Goal: Transaction & Acquisition: Purchase product/service

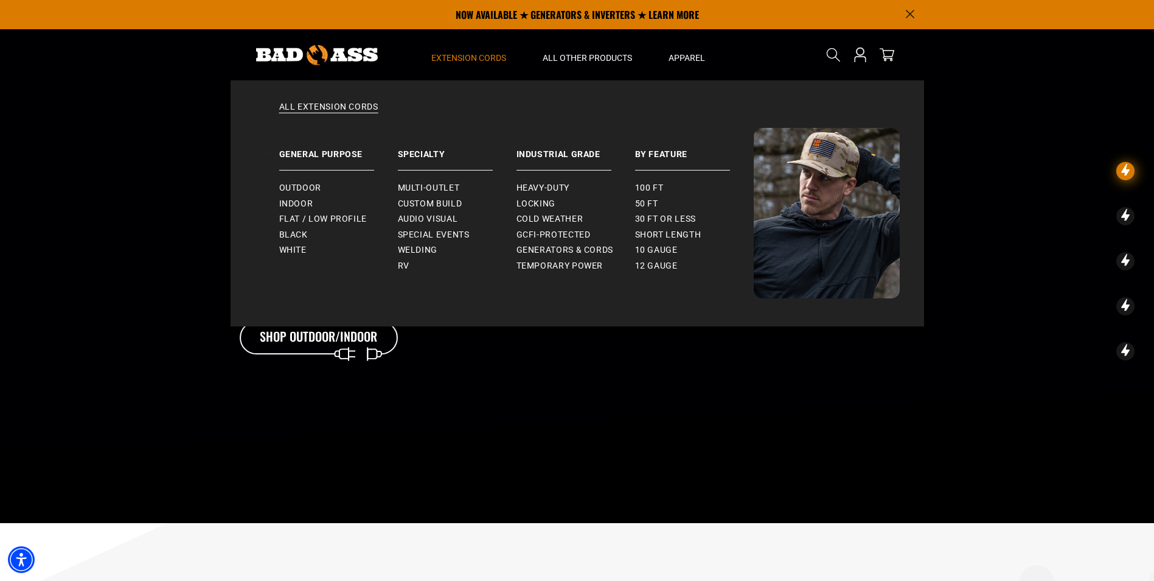
click at [463, 55] on span "Extension Cords" at bounding box center [468, 57] width 75 height 11
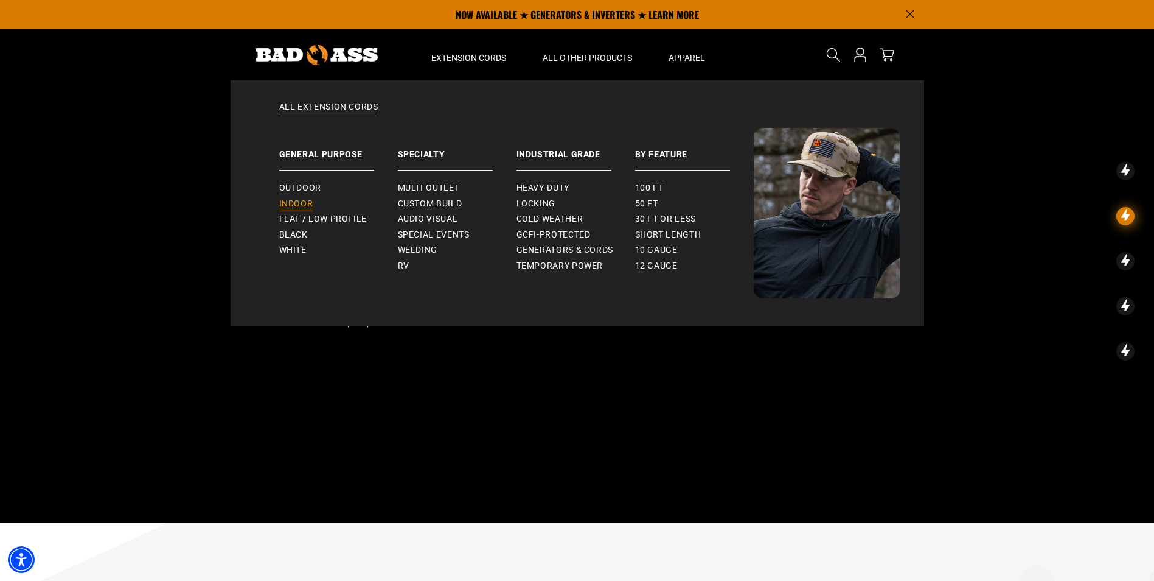
click at [297, 206] on span "Indoor" at bounding box center [296, 203] width 34 height 11
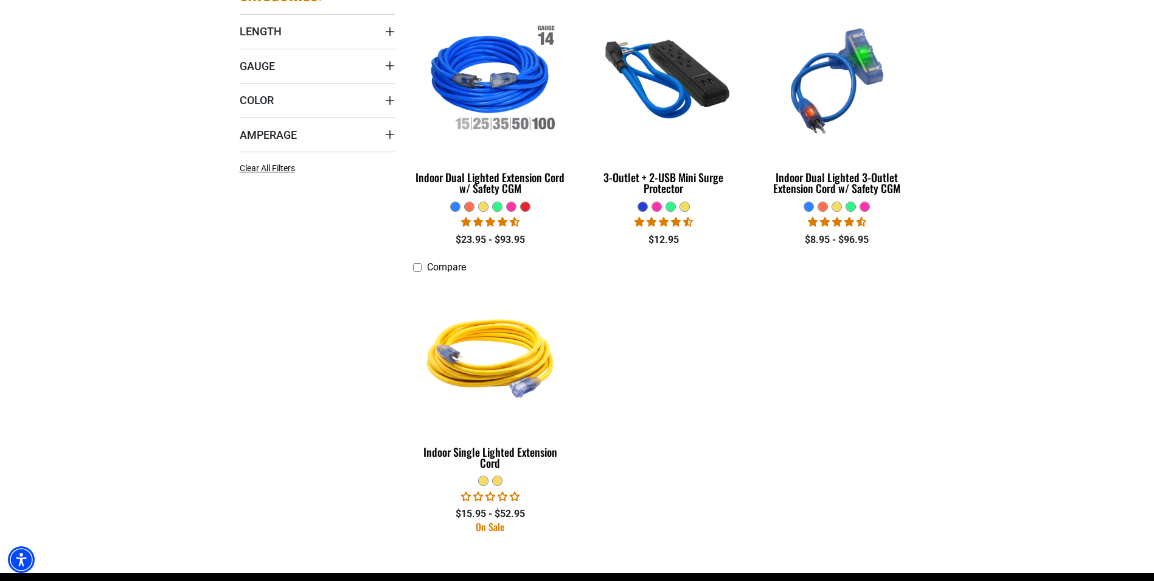
scroll to position [487, 0]
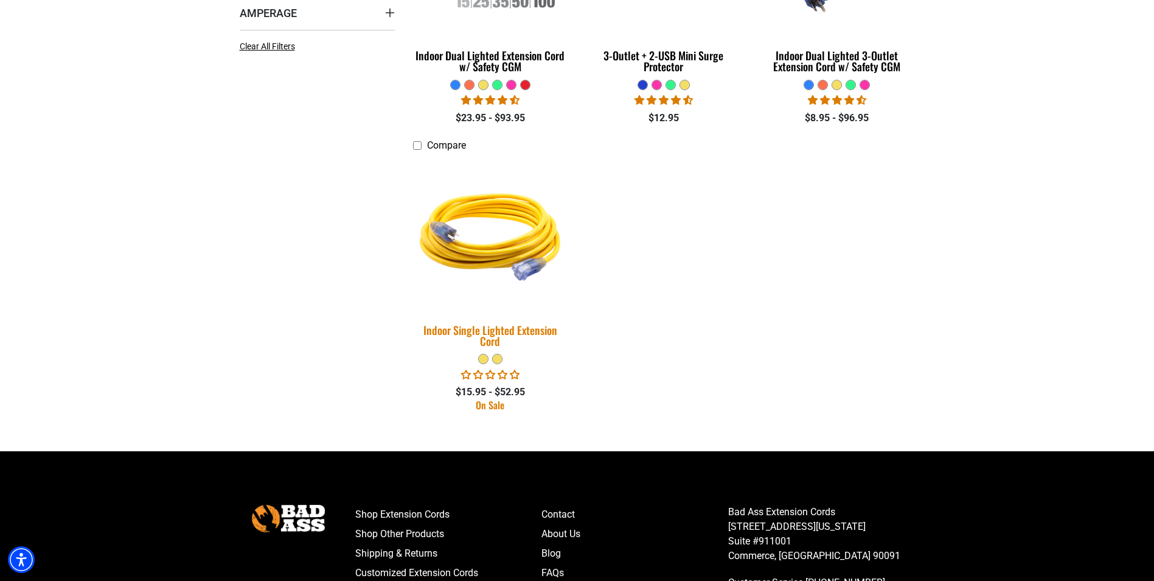
click at [475, 259] on img at bounding box center [490, 234] width 170 height 156
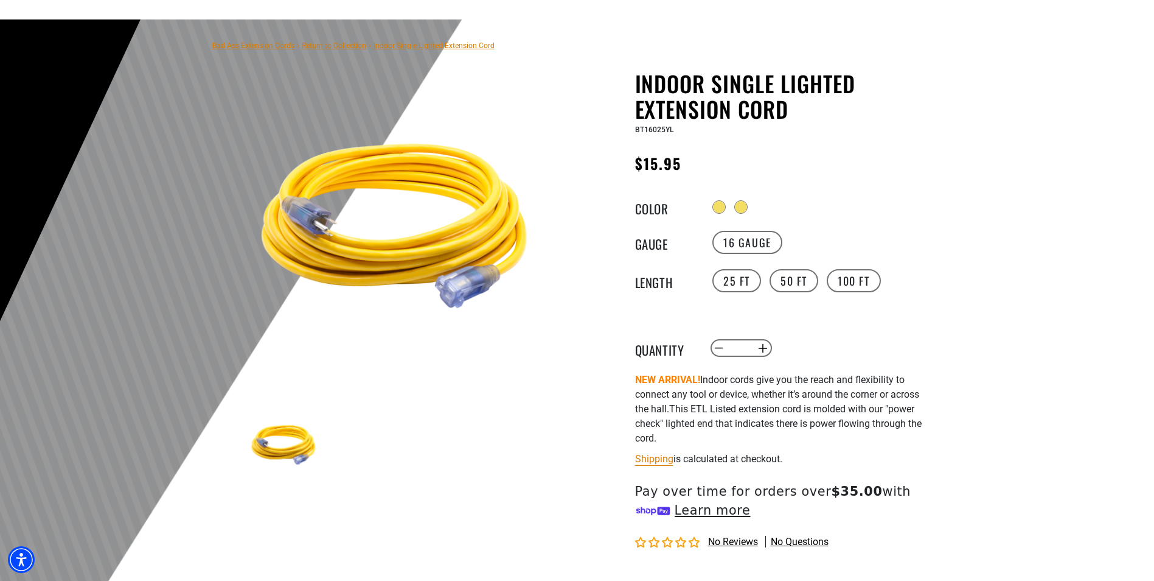
scroll to position [122, 0]
